Goal: Contribute content: Contribute content

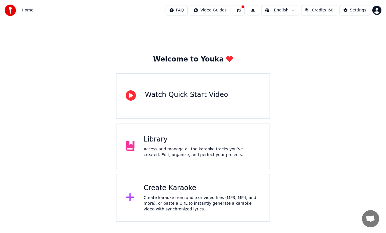
click at [158, 145] on div "Library Access and manage all the karaoke tracks you’ve created. Edit, organize…" at bounding box center [202, 146] width 117 height 23
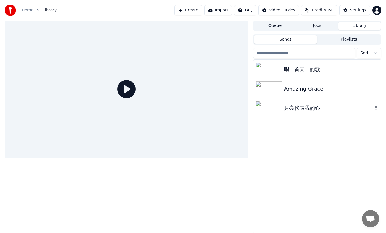
click at [310, 108] on div "月亮代表我的心" at bounding box center [328, 108] width 89 height 8
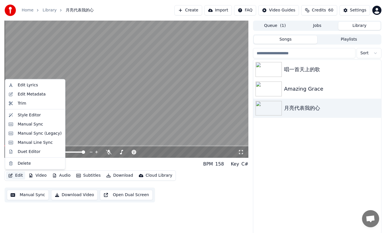
click at [17, 176] on button "Edit" at bounding box center [15, 175] width 19 height 8
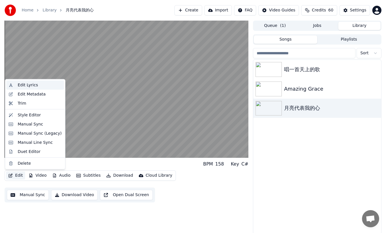
click at [30, 85] on div "Edit Lyrics" at bounding box center [28, 85] width 20 height 6
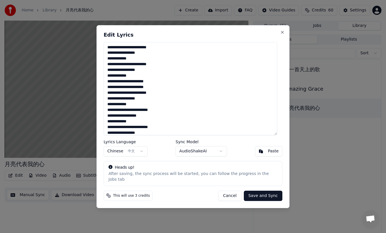
click at [148, 51] on textarea "**********" at bounding box center [191, 88] width 174 height 93
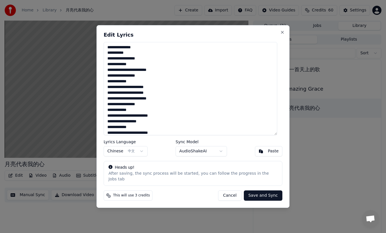
click at [148, 73] on textarea "**********" at bounding box center [191, 88] width 174 height 93
click at [149, 72] on textarea "**********" at bounding box center [191, 88] width 174 height 93
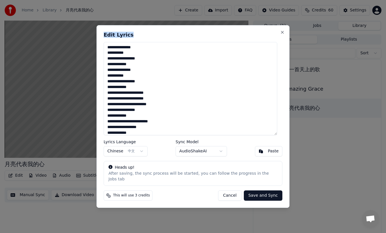
drag, startPoint x: 144, startPoint y: 34, endPoint x: 191, endPoint y: 37, distance: 46.9
click at [191, 37] on div "**********" at bounding box center [193, 116] width 193 height 183
drag, startPoint x: 158, startPoint y: 44, endPoint x: 170, endPoint y: 68, distance: 26.9
click at [170, 69] on div "**********" at bounding box center [193, 116] width 193 height 183
click at [280, 35] on button "Close" at bounding box center [282, 32] width 5 height 5
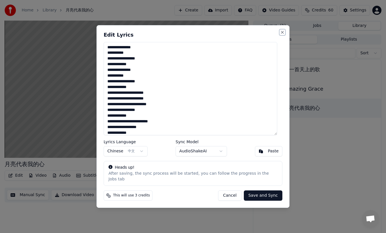
type textarea "**********"
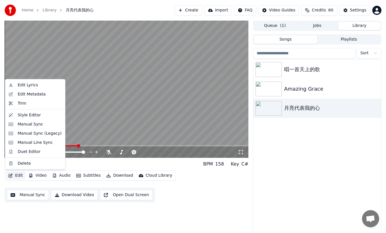
click at [16, 175] on button "Edit" at bounding box center [15, 175] width 19 height 8
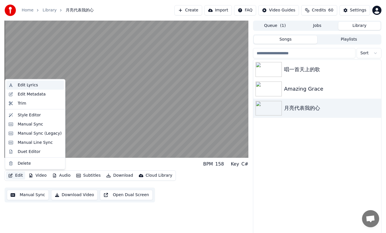
click at [32, 86] on div "Edit Lyrics" at bounding box center [28, 85] width 20 height 6
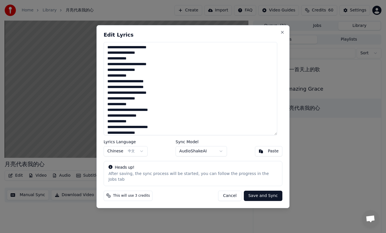
click at [153, 112] on textarea "**********" at bounding box center [191, 88] width 174 height 93
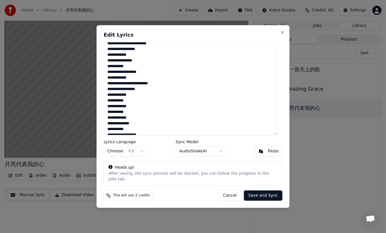
scroll to position [51, 0]
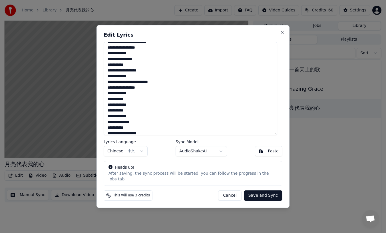
click at [153, 85] on textarea "**********" at bounding box center [191, 88] width 174 height 93
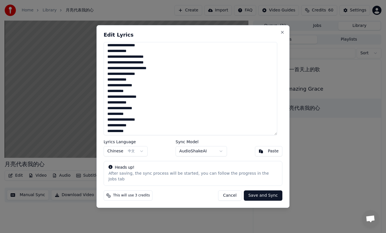
scroll to position [21, 0]
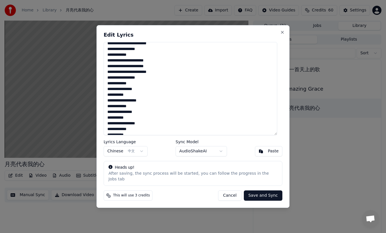
click at [155, 74] on textarea "**********" at bounding box center [191, 88] width 174 height 93
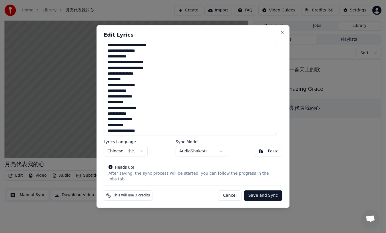
scroll to position [0, 0]
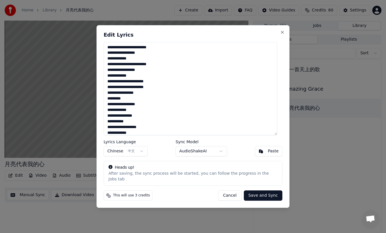
click at [148, 67] on textarea "**********" at bounding box center [191, 88] width 174 height 93
click at [150, 49] on textarea "**********" at bounding box center [191, 88] width 174 height 93
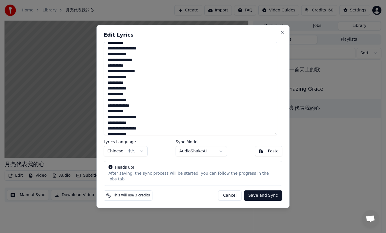
scroll to position [95, 0]
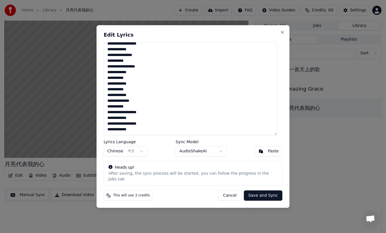
type textarea "**********"
click at [262, 196] on button "Save and Sync" at bounding box center [263, 195] width 39 height 10
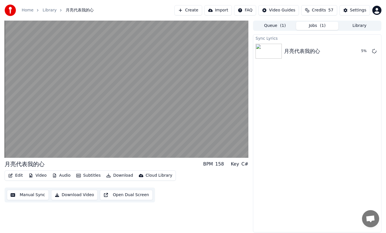
click at [20, 176] on button "Edit" at bounding box center [15, 175] width 19 height 8
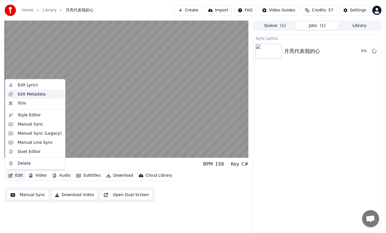
click at [36, 93] on div "Edit Metadata" at bounding box center [32, 94] width 28 height 6
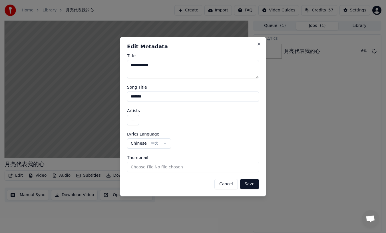
click at [227, 185] on button "Cancel" at bounding box center [225, 184] width 23 height 10
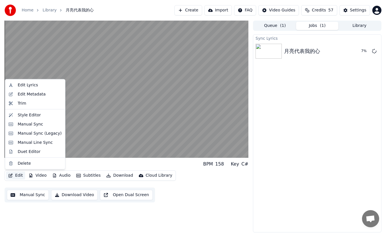
click at [21, 175] on button "Edit" at bounding box center [15, 175] width 19 height 8
click at [30, 114] on div "Style Editor" at bounding box center [29, 115] width 23 height 6
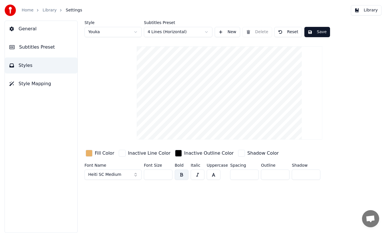
click at [206, 32] on html "Home Library Settings Library General Subtitles Preset Styles Style Mapping Sty…" at bounding box center [193, 116] width 386 height 233
click at [319, 33] on button "Save" at bounding box center [317, 32] width 26 height 10
click at [313, 32] on button "Save" at bounding box center [317, 32] width 26 height 10
click at [323, 33] on button "Save" at bounding box center [317, 32] width 26 height 10
click at [320, 32] on button "Done" at bounding box center [317, 32] width 27 height 10
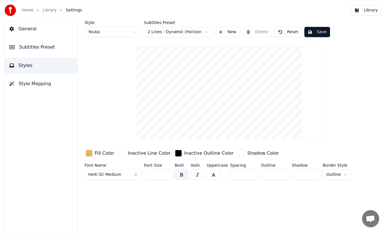
click at [29, 29] on span "General" at bounding box center [28, 28] width 18 height 7
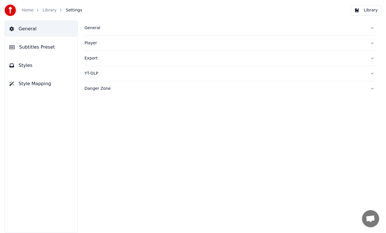
click at [30, 43] on button "Subtitles Preset" at bounding box center [41, 47] width 73 height 16
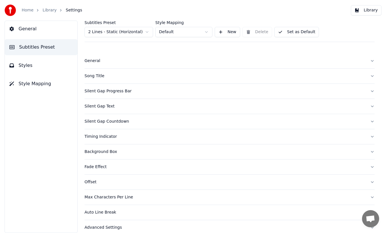
click at [28, 64] on span "Styles" at bounding box center [26, 65] width 14 height 7
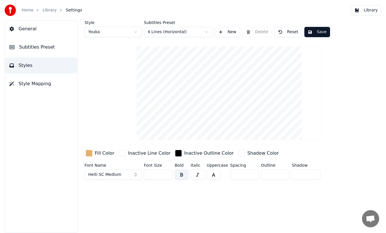
click at [26, 31] on span "General" at bounding box center [28, 28] width 18 height 7
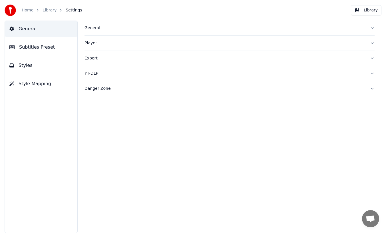
click at [39, 87] on button "Style Mapping" at bounding box center [41, 84] width 73 height 16
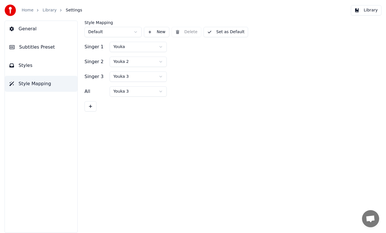
click at [46, 12] on link "Library" at bounding box center [50, 10] width 14 height 6
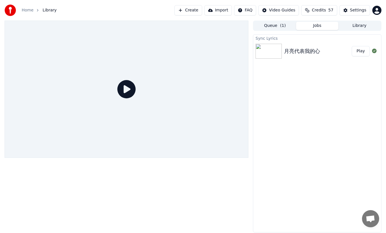
click at [296, 49] on div "月亮代表我的心" at bounding box center [302, 51] width 36 height 8
click at [363, 53] on button "Play" at bounding box center [361, 51] width 18 height 10
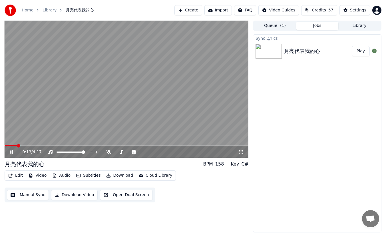
click at [19, 176] on button "Edit" at bounding box center [15, 175] width 19 height 8
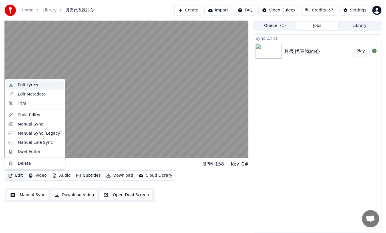
click at [29, 84] on div "Edit Lyrics" at bounding box center [28, 85] width 20 height 6
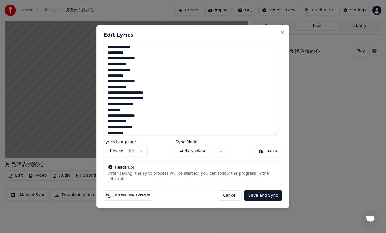
click at [259, 193] on button "Save and Sync" at bounding box center [263, 195] width 39 height 10
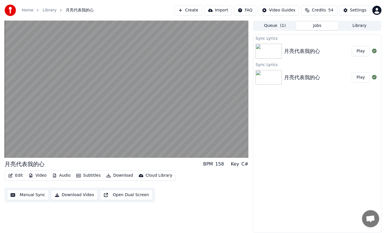
click at [360, 53] on button "Play" at bounding box center [361, 51] width 18 height 10
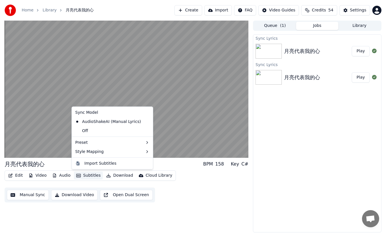
click at [89, 177] on button "Subtitles" at bounding box center [88, 175] width 29 height 8
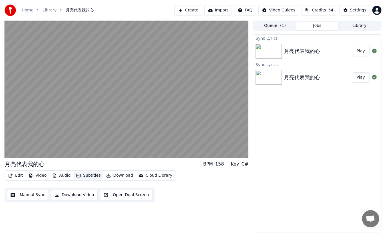
click at [89, 175] on button "Subtitles" at bounding box center [88, 175] width 29 height 8
click at [91, 175] on button "Subtitles" at bounding box center [88, 175] width 29 height 8
click at [70, 183] on div "Edit Video Audio Subtitles Download Cloud Library Manual Sync Download Video Op…" at bounding box center [127, 186] width 244 height 32
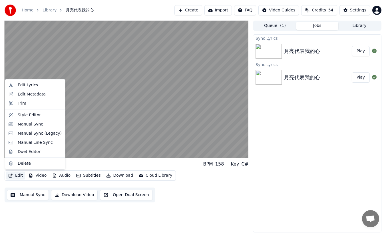
click at [18, 176] on button "Edit" at bounding box center [15, 175] width 19 height 8
click at [36, 115] on div "Style Editor" at bounding box center [29, 115] width 23 height 6
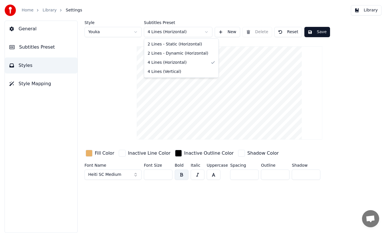
click at [200, 31] on html "Home Library Settings Library General Subtitles Preset Styles Style Mapping Sty…" at bounding box center [193, 116] width 386 height 233
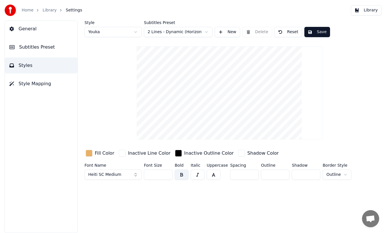
click at [319, 31] on button "Save" at bounding box center [317, 32] width 26 height 10
click at [316, 33] on button "Save" at bounding box center [317, 32] width 26 height 10
click at [74, 9] on span "Settings" at bounding box center [74, 10] width 16 height 6
click at [26, 46] on span "Subtitles Preset" at bounding box center [37, 47] width 36 height 7
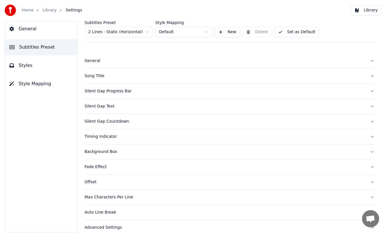
click at [144, 31] on html "Home Library Settings Library General Subtitles Preset Styles Style Mapping Sub…" at bounding box center [193, 116] width 386 height 233
click at [29, 29] on span "General" at bounding box center [28, 28] width 18 height 7
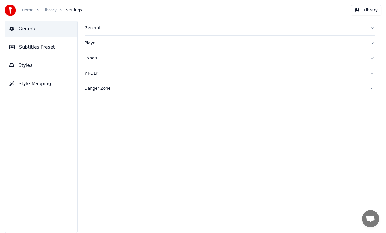
click at [32, 48] on span "Subtitles Preset" at bounding box center [37, 47] width 36 height 7
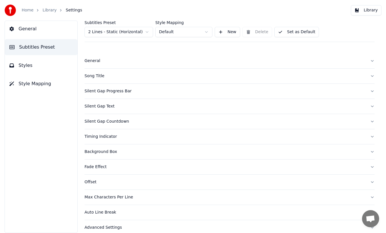
scroll to position [7, 0]
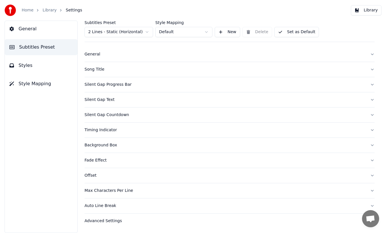
click at [99, 220] on div "Advanced Settings" at bounding box center [225, 221] width 281 height 6
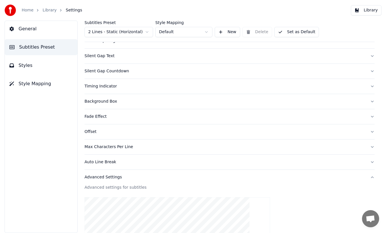
scroll to position [51, 0]
click at [34, 29] on span "General" at bounding box center [28, 28] width 18 height 7
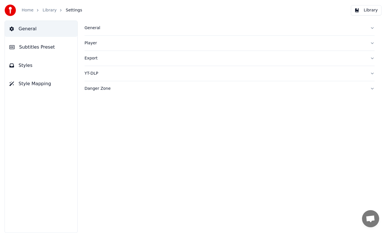
scroll to position [0, 0]
